Goal: Task Accomplishment & Management: Use online tool/utility

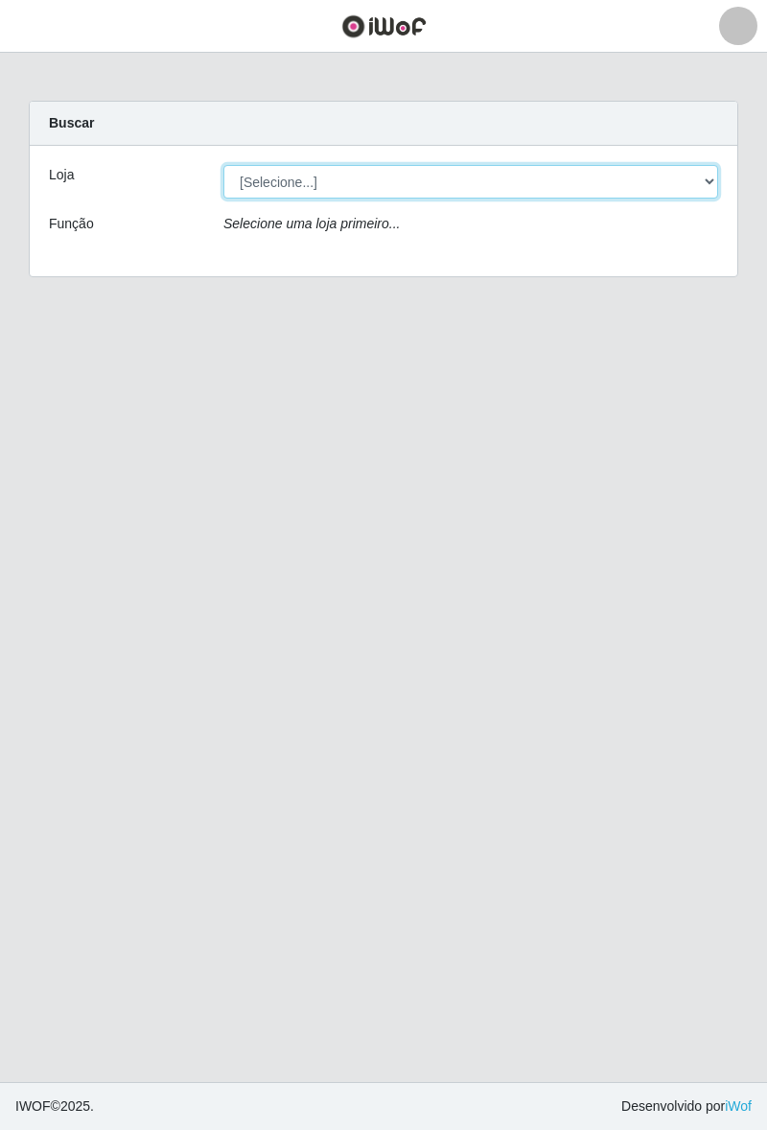
click at [377, 186] on select "[Selecione...] Pizza Nostra" at bounding box center [471, 182] width 495 height 34
select select "337"
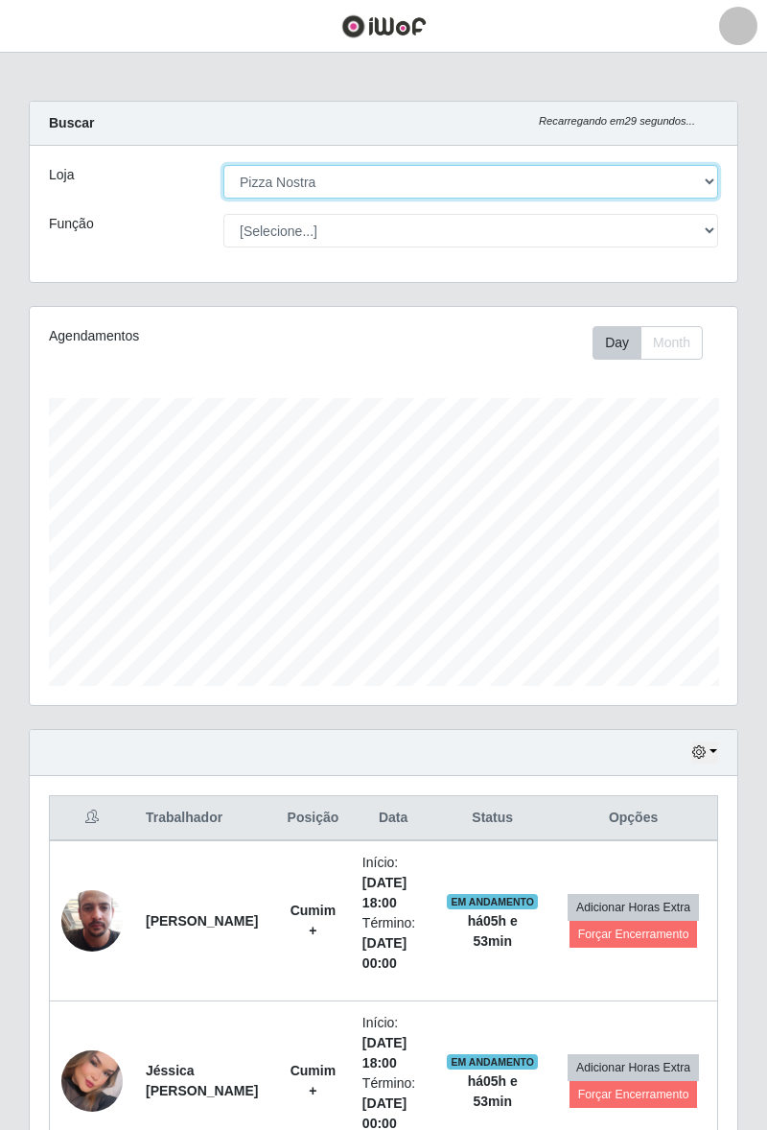
scroll to position [397, 708]
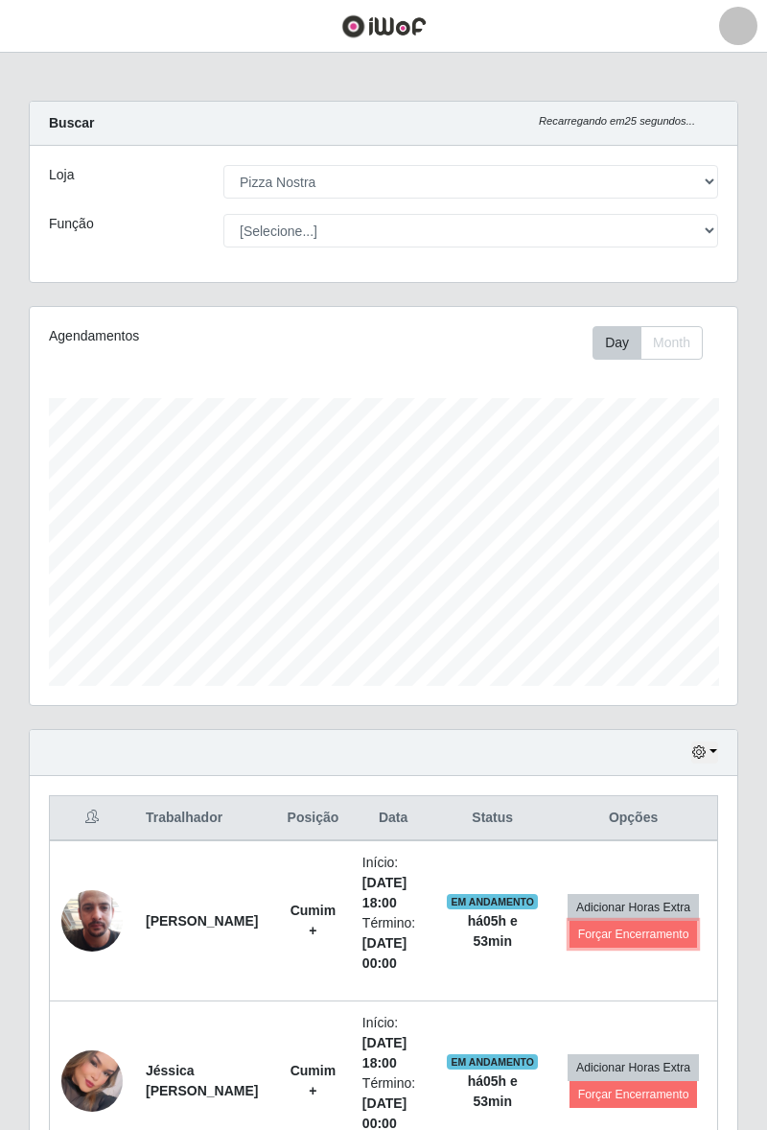
click at [593, 934] on button "Forçar Encerramento" at bounding box center [634, 934] width 129 height 27
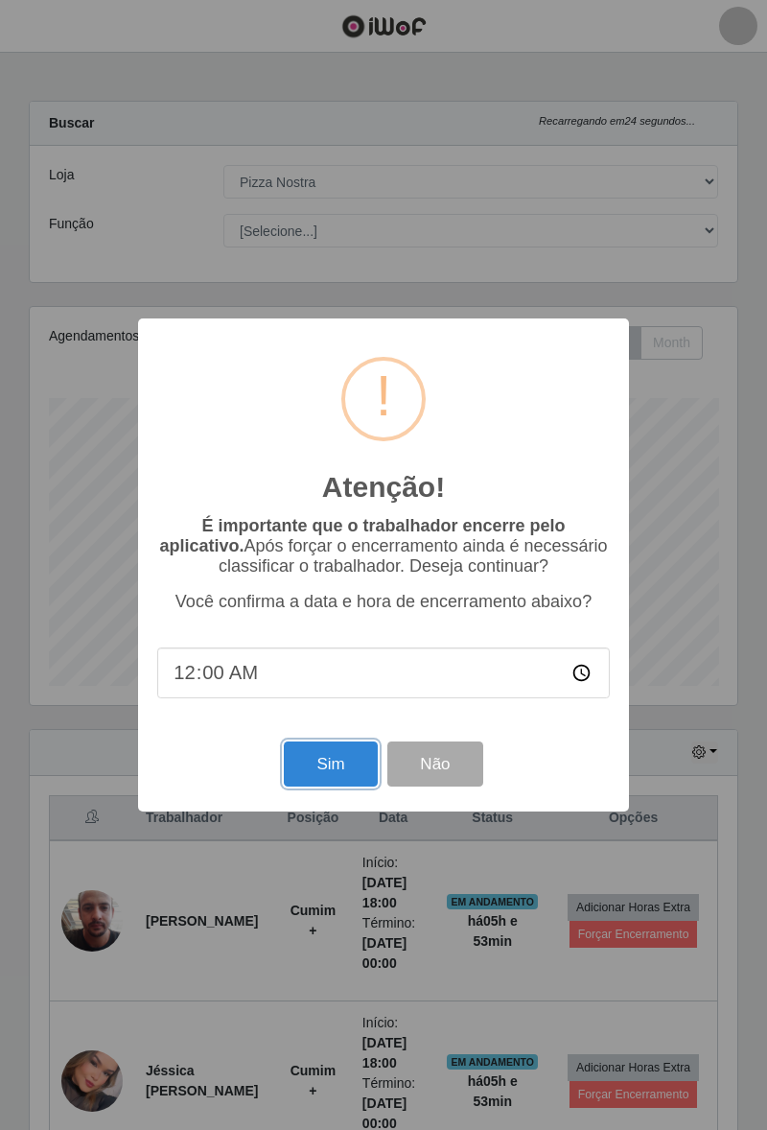
click at [317, 773] on button "Sim" at bounding box center [330, 764] width 93 height 45
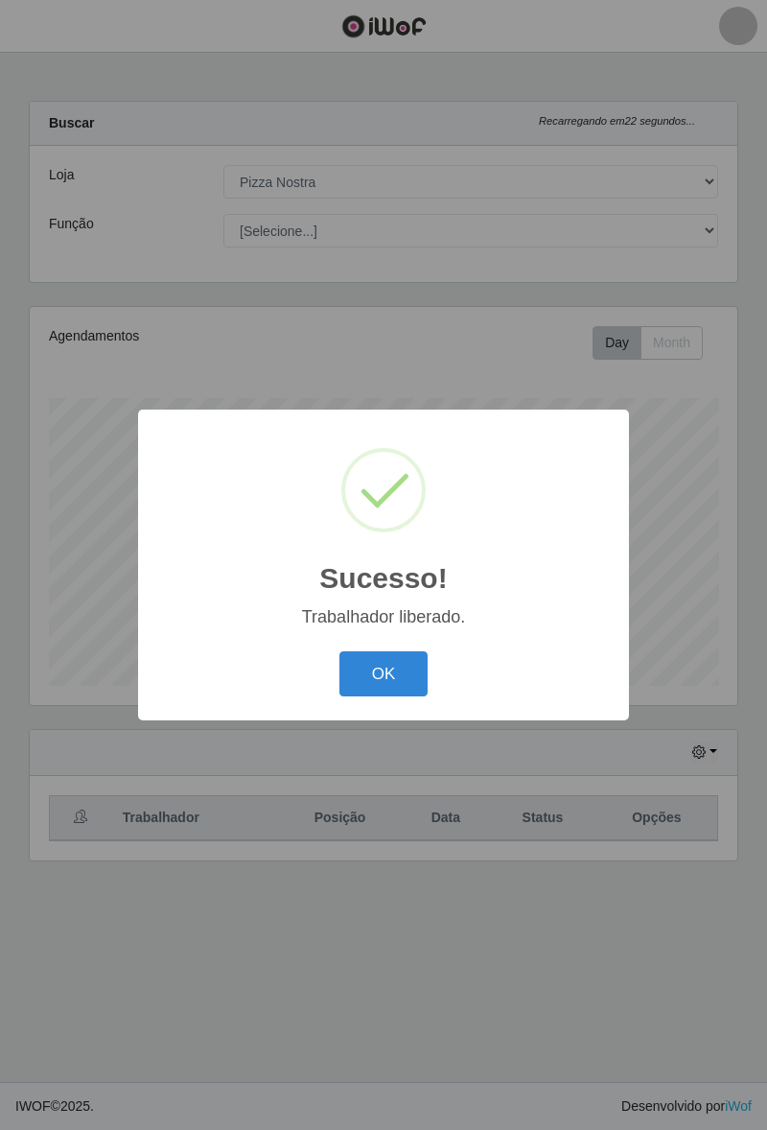
click at [388, 671] on button "OK" at bounding box center [384, 673] width 89 height 45
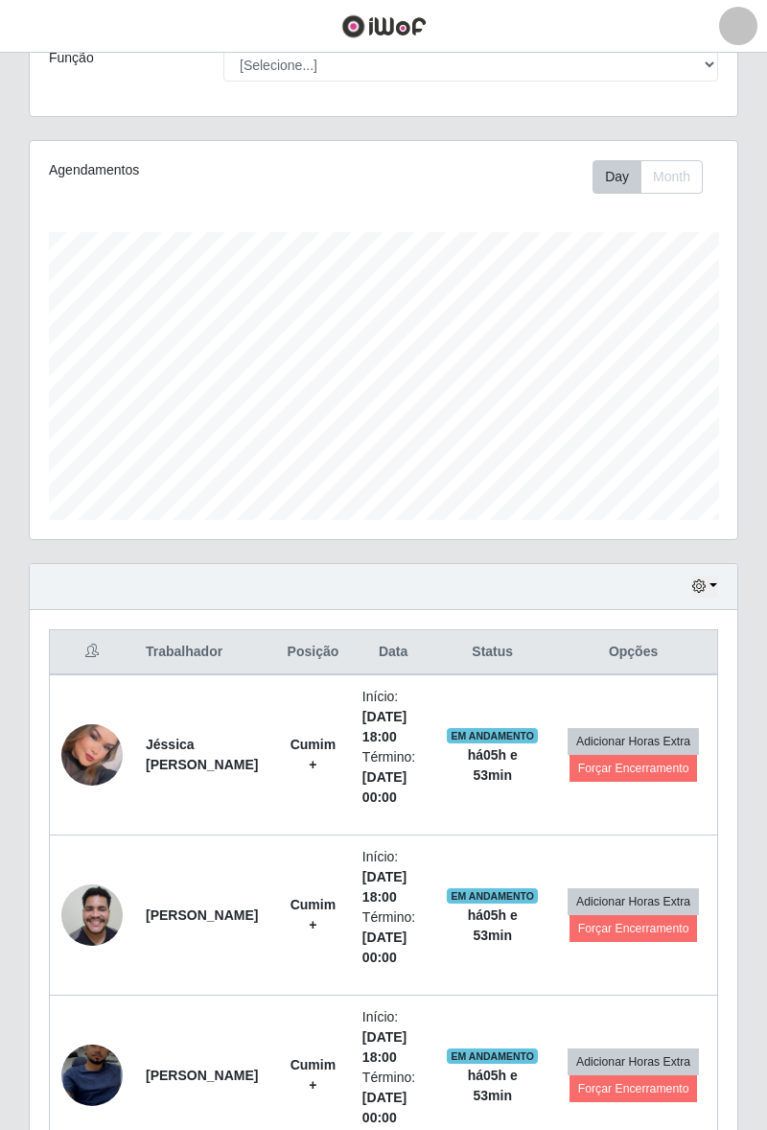
scroll to position [163, 0]
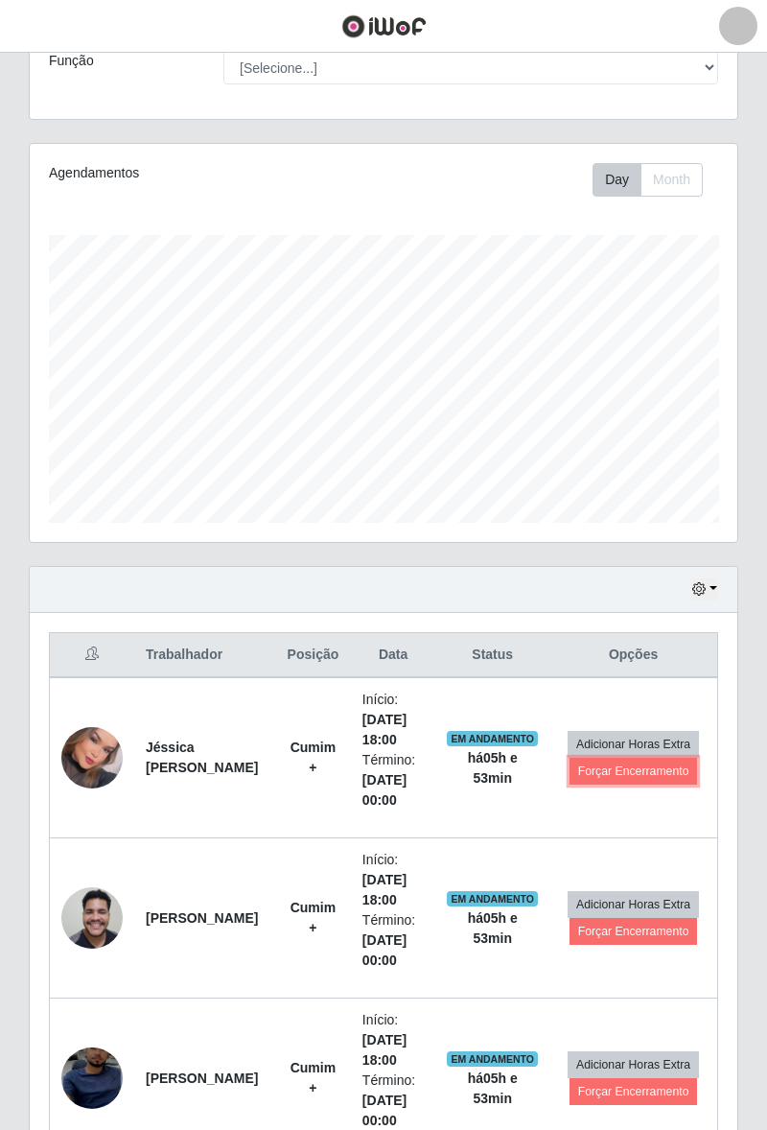
click at [636, 768] on button "Forçar Encerramento" at bounding box center [634, 771] width 129 height 27
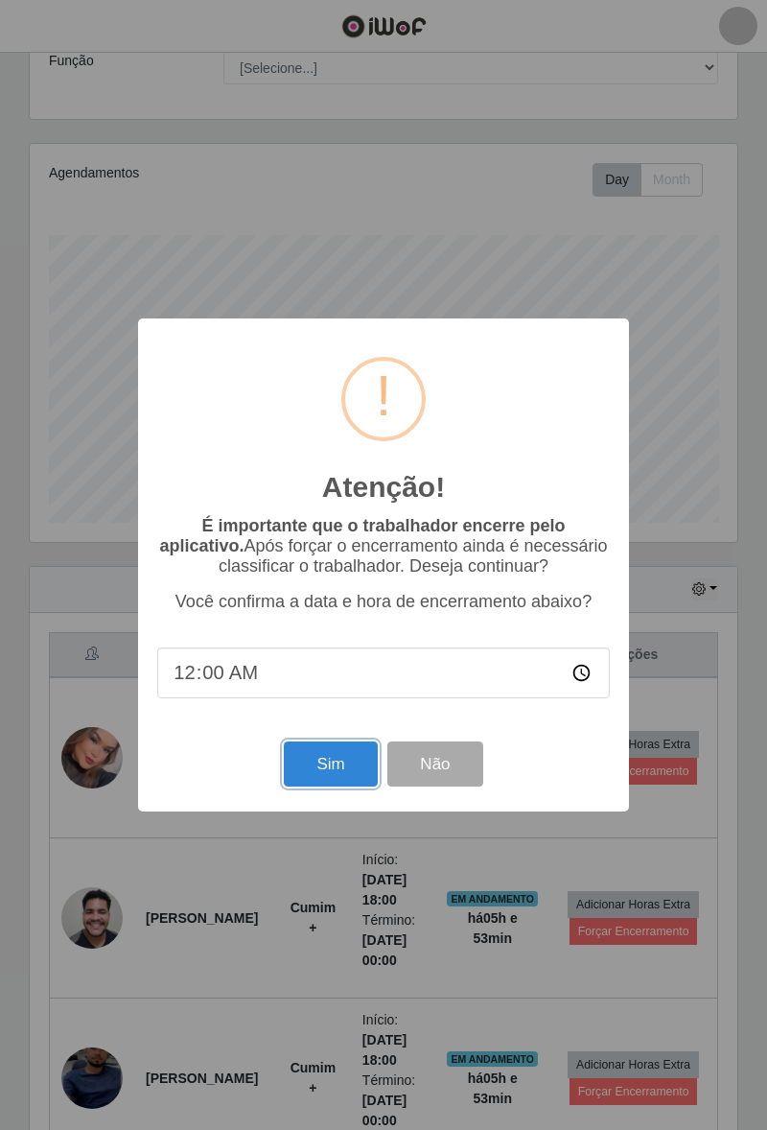
click at [305, 787] on button "Sim" at bounding box center [330, 764] width 93 height 45
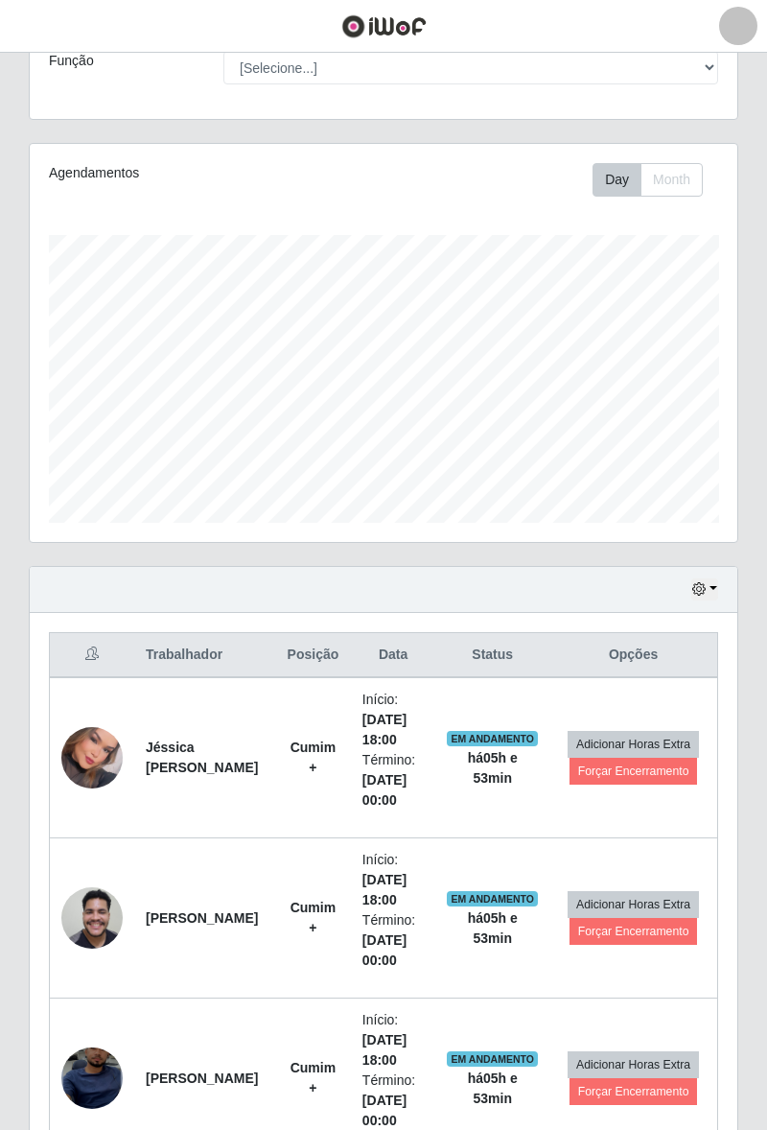
scroll to position [0, 0]
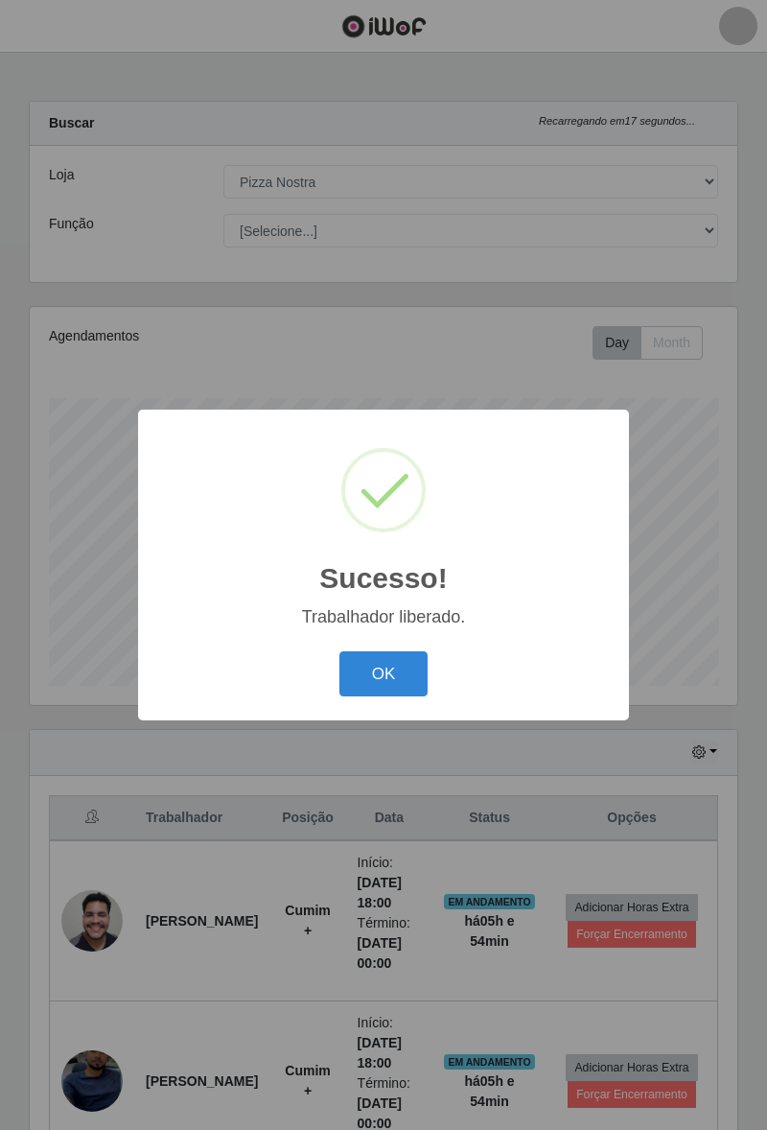
click at [376, 696] on button "OK" at bounding box center [384, 673] width 89 height 45
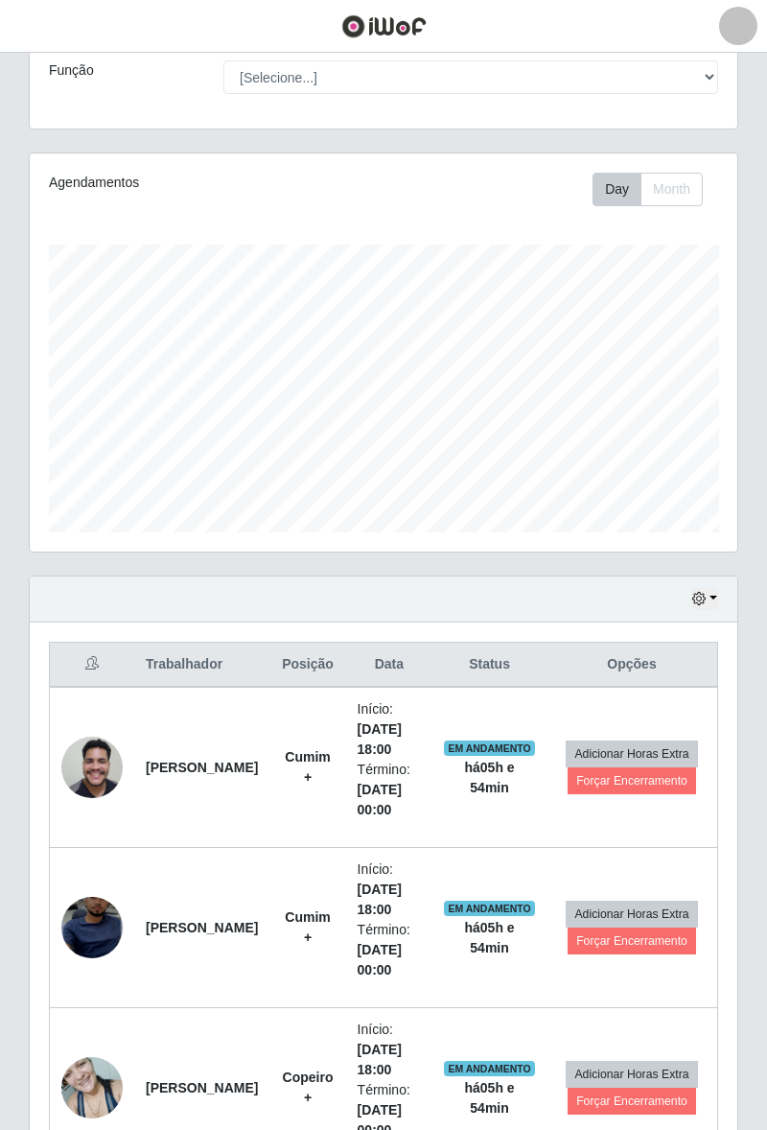
scroll to position [152, 0]
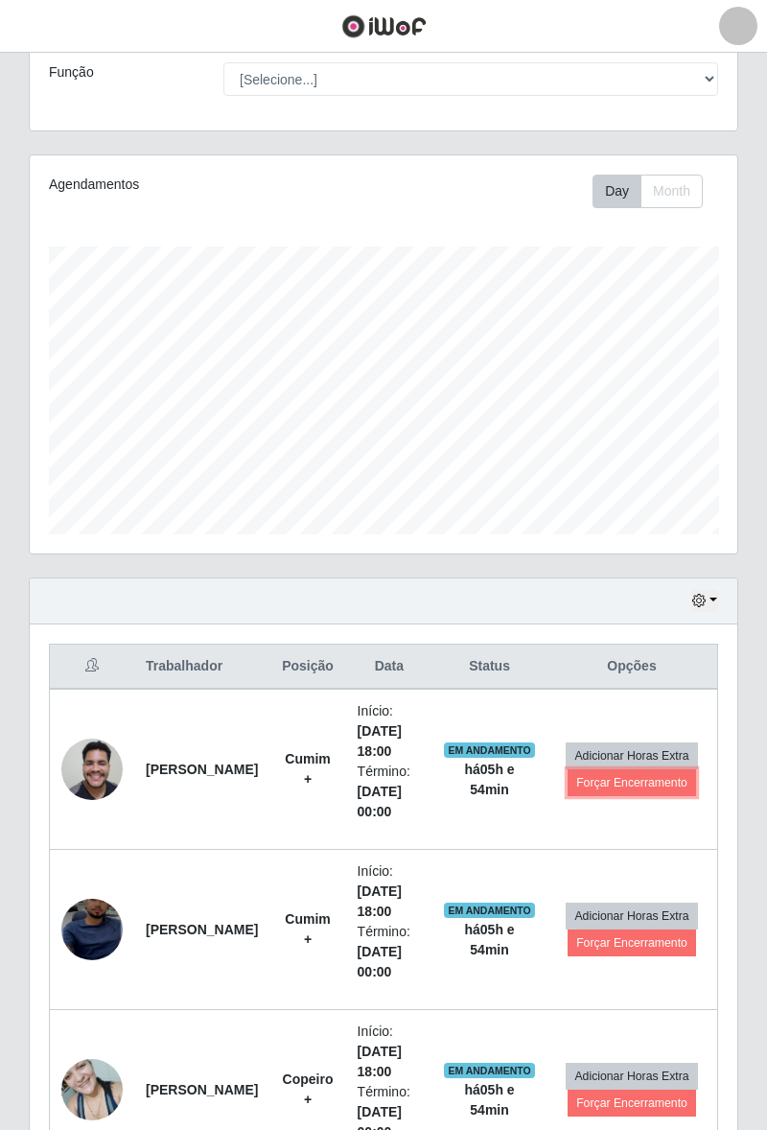
click at [620, 779] on button "Forçar Encerramento" at bounding box center [632, 782] width 129 height 27
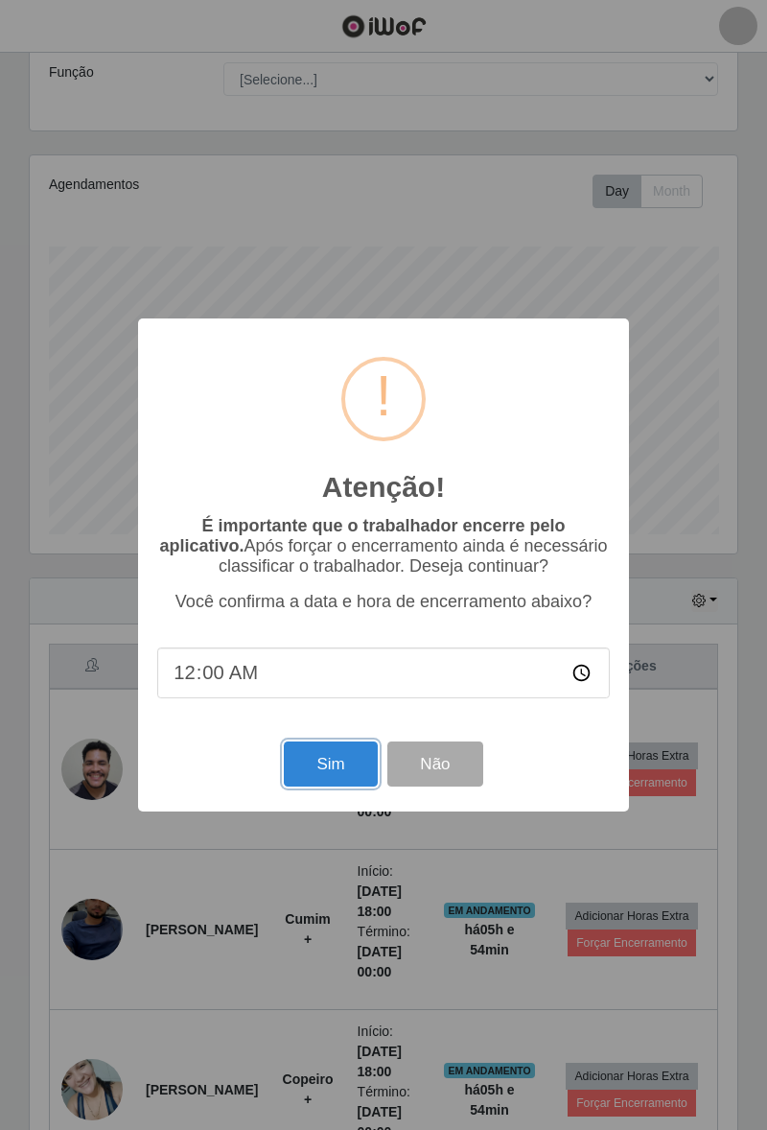
click at [323, 787] on button "Sim" at bounding box center [330, 764] width 93 height 45
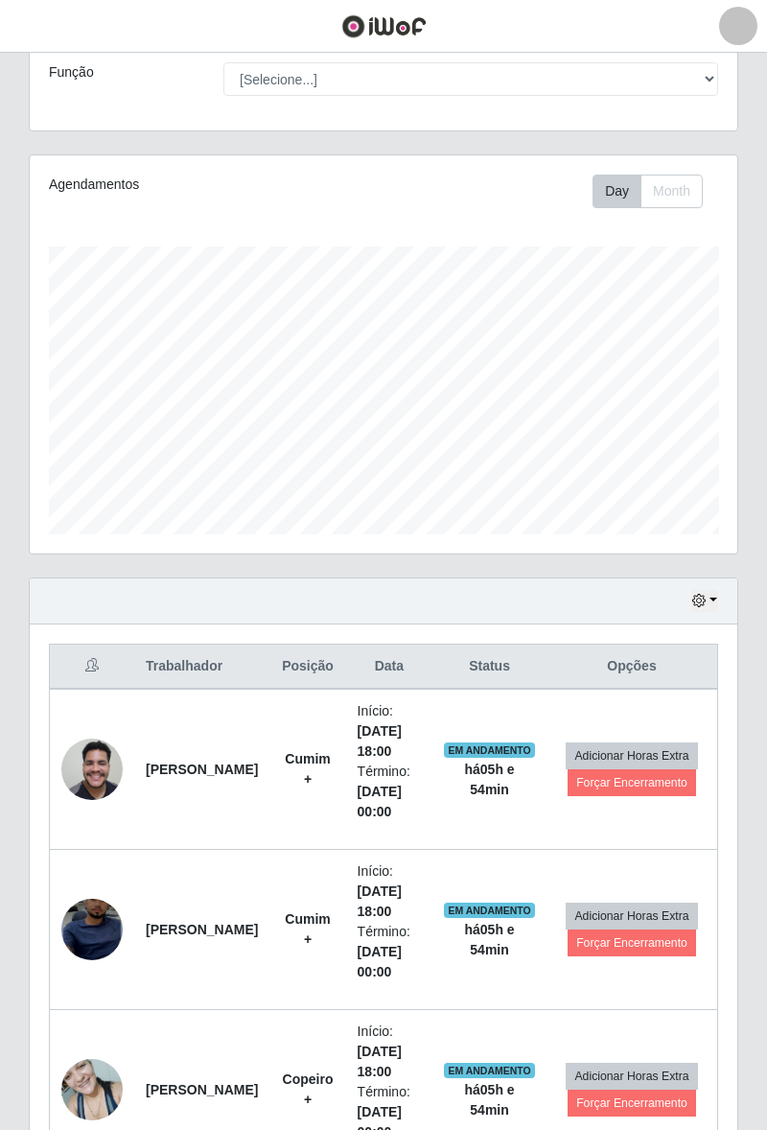
scroll to position [0, 0]
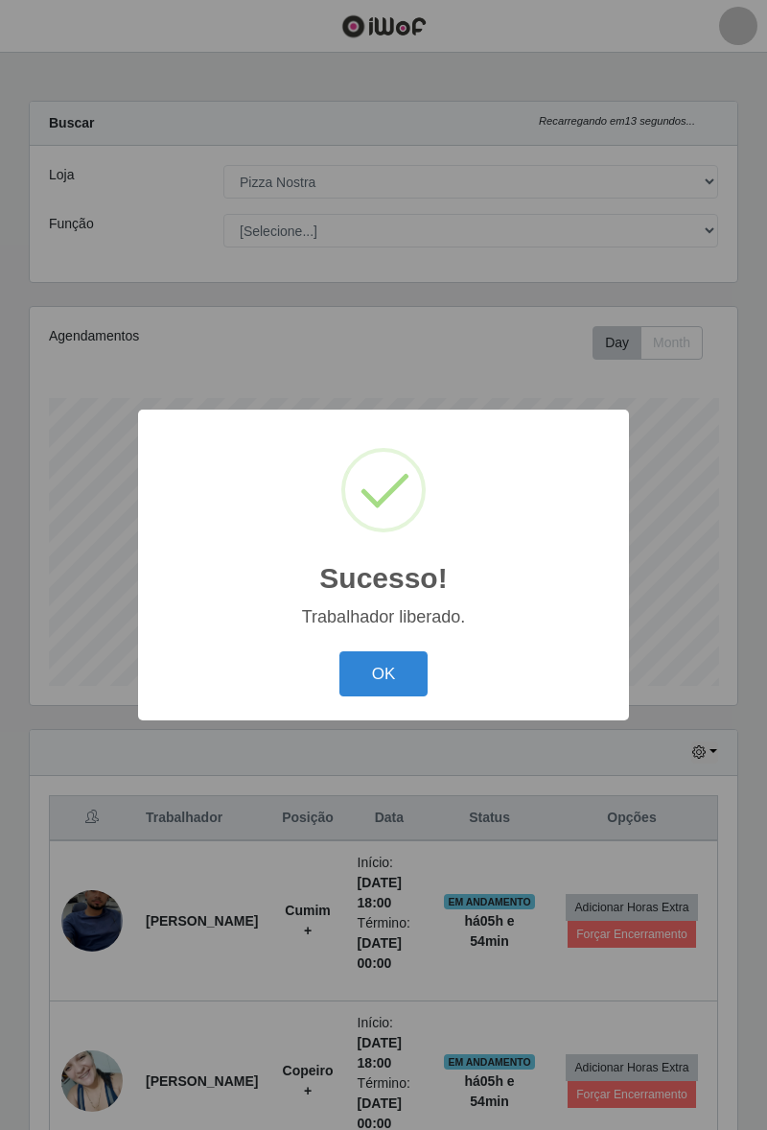
click at [381, 696] on button "OK" at bounding box center [384, 673] width 89 height 45
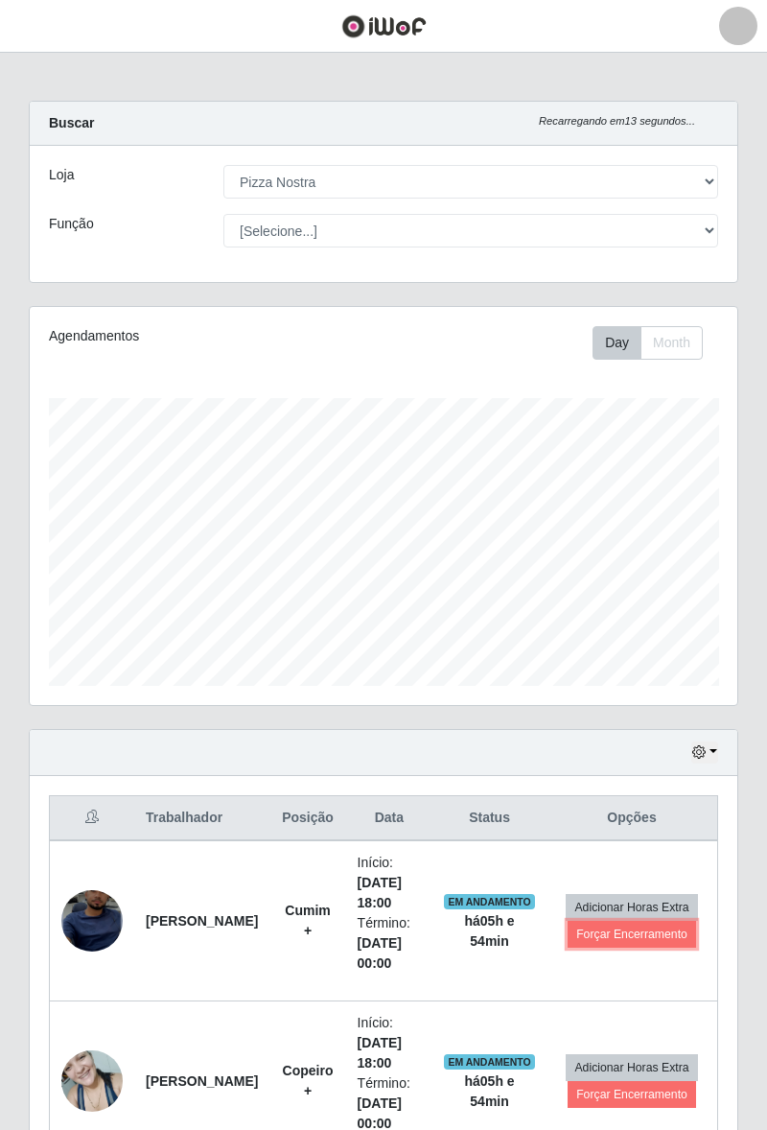
click at [624, 933] on button "Forçar Encerramento" at bounding box center [632, 934] width 129 height 27
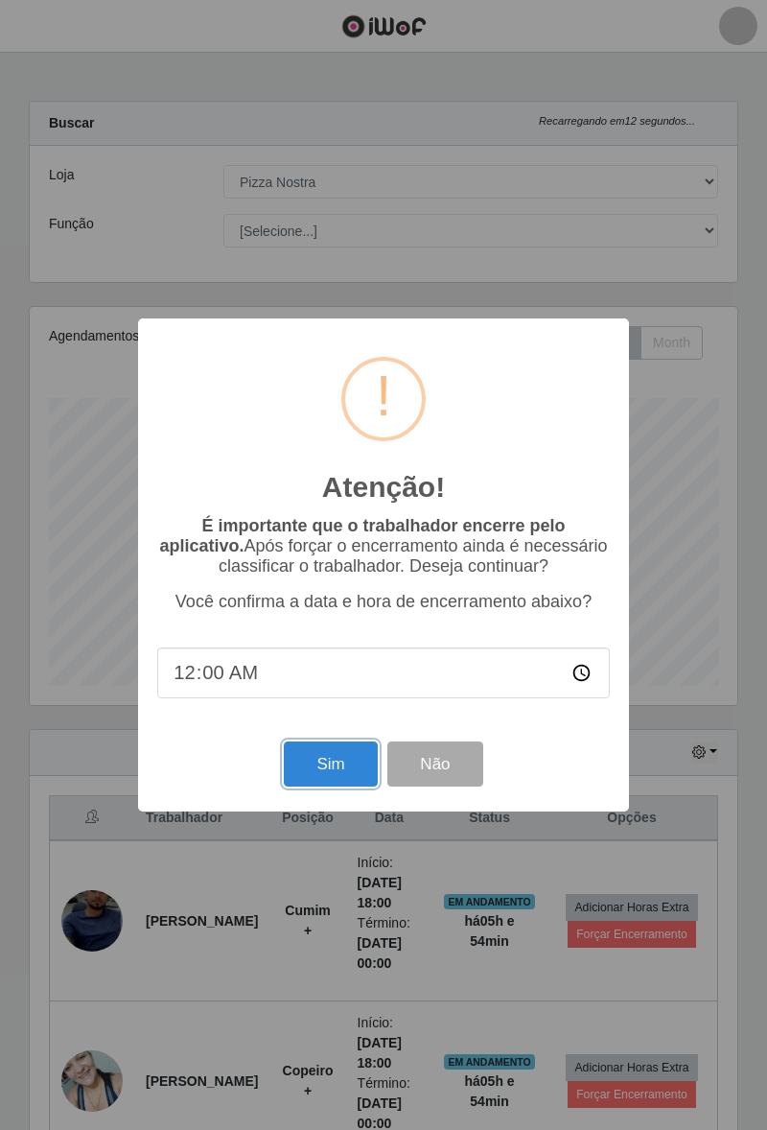
click at [336, 787] on button "Sim" at bounding box center [330, 764] width 93 height 45
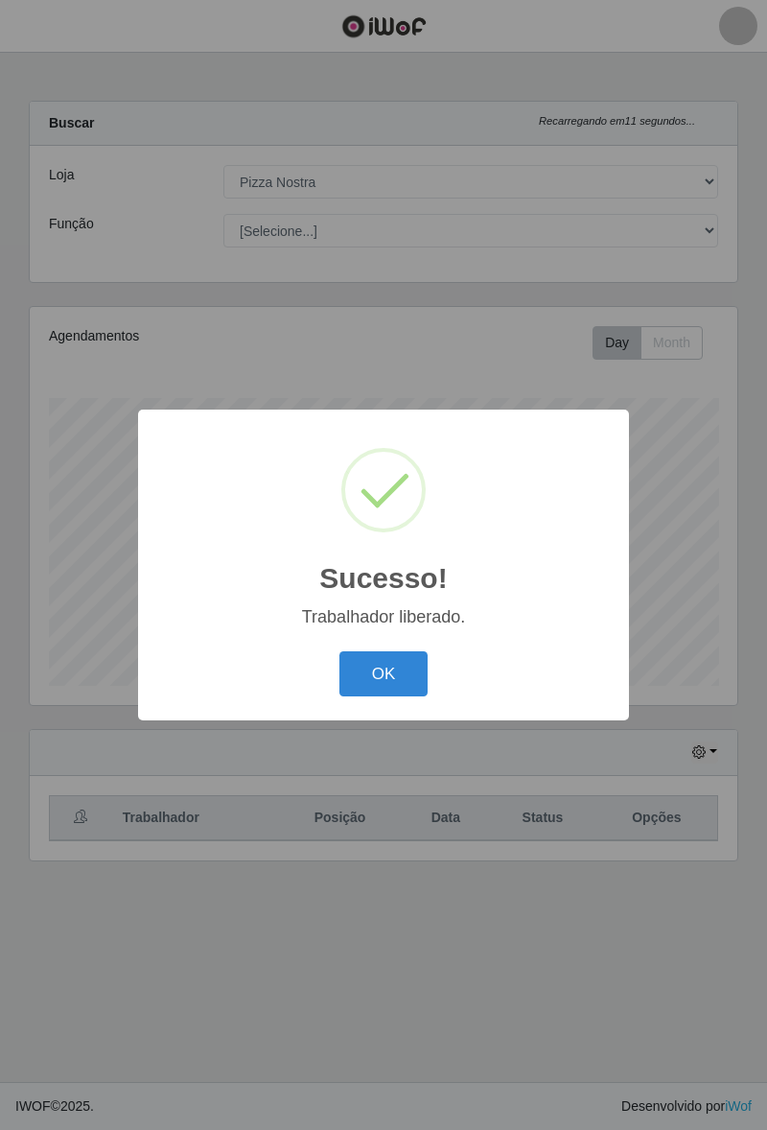
click at [391, 696] on button "OK" at bounding box center [384, 673] width 89 height 45
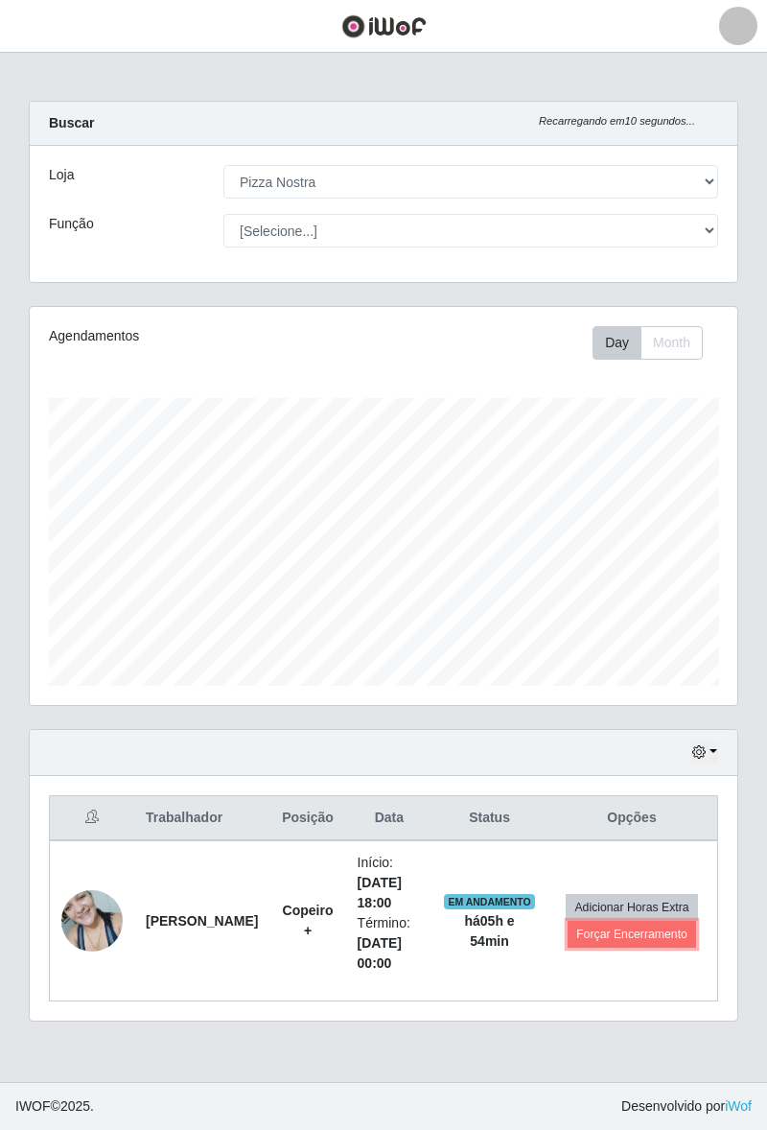
click at [641, 932] on button "Forçar Encerramento" at bounding box center [632, 934] width 129 height 27
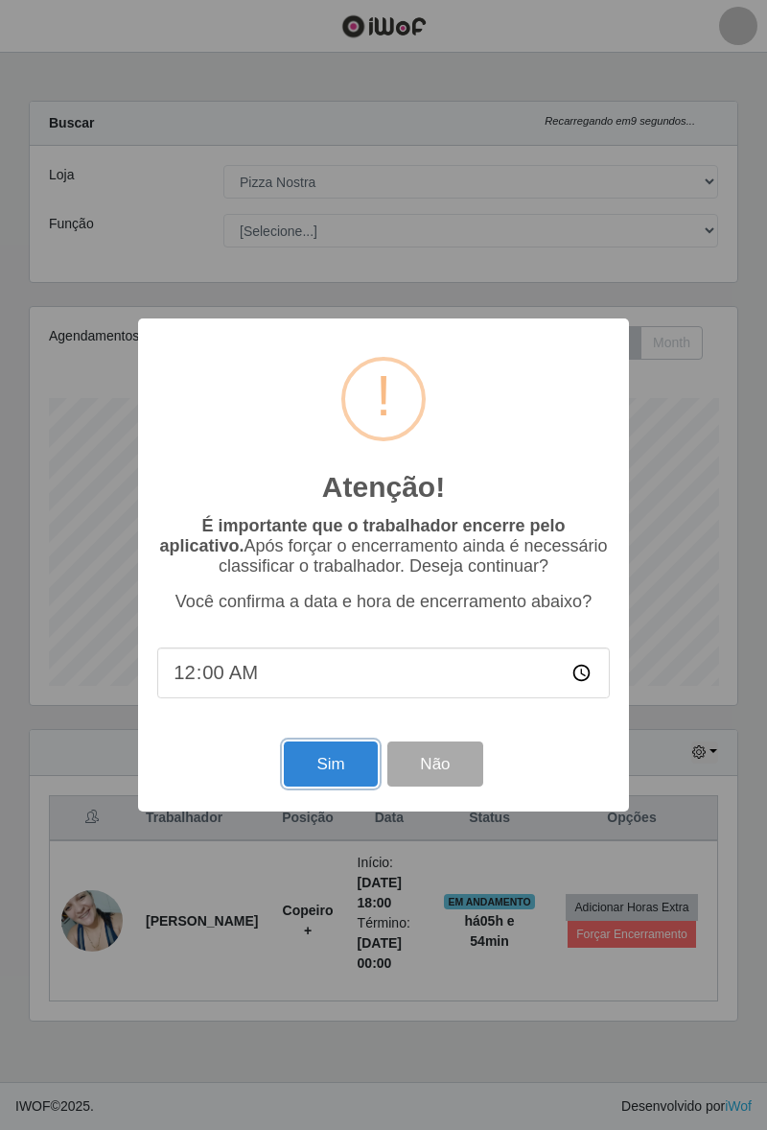
click at [343, 787] on button "Sim" at bounding box center [330, 764] width 93 height 45
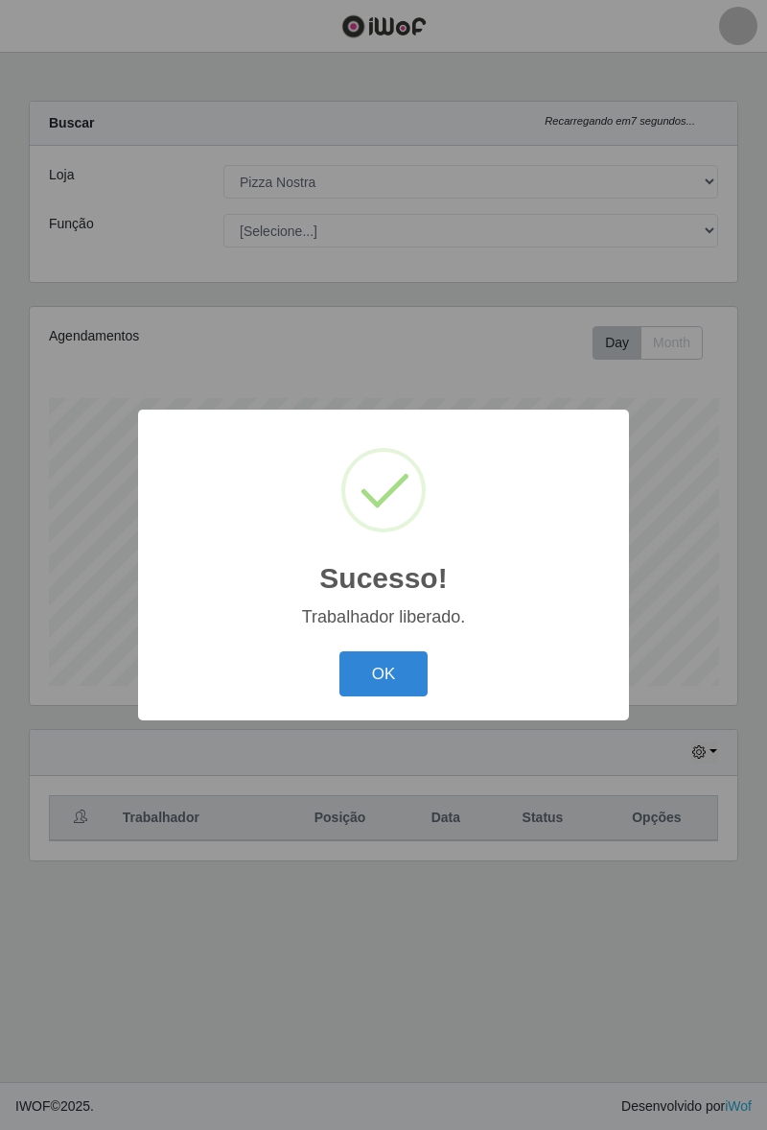
click at [380, 696] on button "OK" at bounding box center [384, 673] width 89 height 45
